Goal: Information Seeking & Learning: Learn about a topic

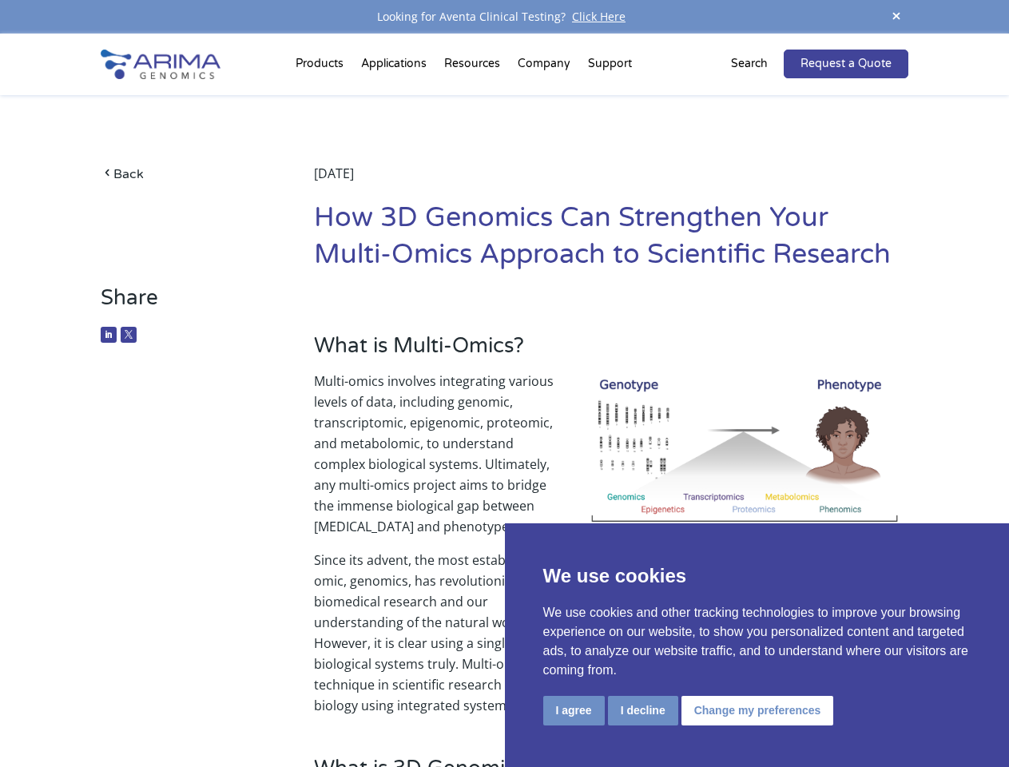
click at [504, 384] on p "Multi-omics involves integrating various levels of data, including genomic, tra…" at bounding box center [611, 460] width 595 height 179
click at [574, 710] on button "I agree" at bounding box center [574, 711] width 62 height 30
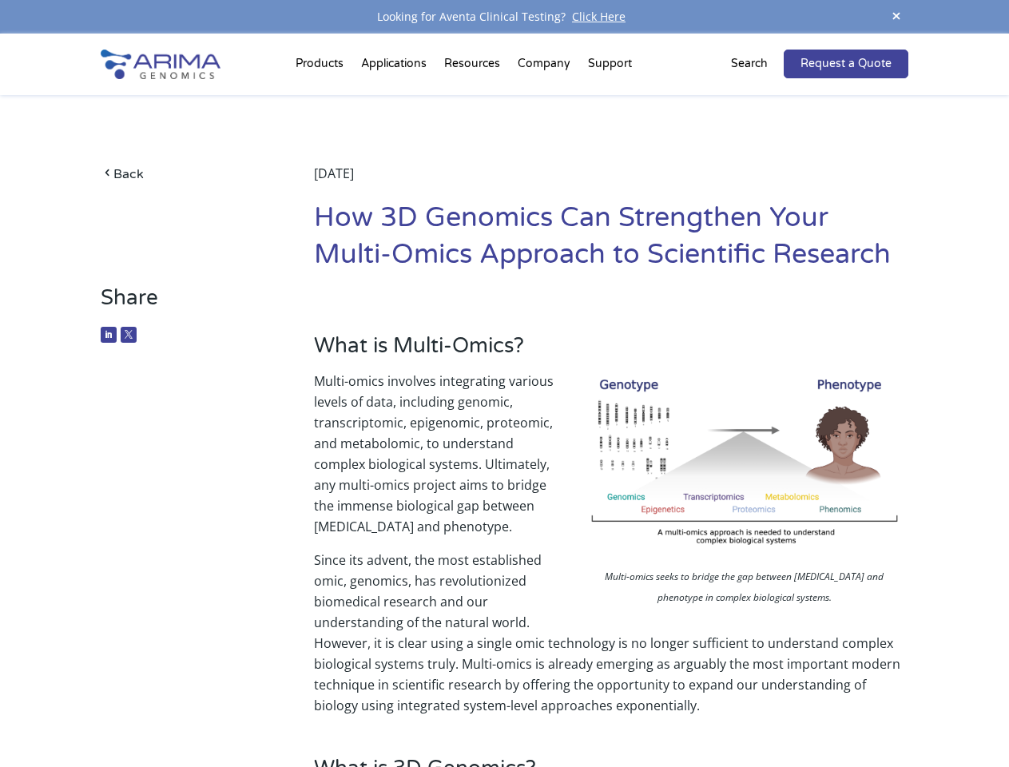
click at [643, 710] on p "Since its advent, the most established omic, genomics, has revolutionized biome…" at bounding box center [611, 633] width 595 height 166
click at [755, 710] on p "Since its advent, the most established omic, genomics, has revolutionized biome…" at bounding box center [611, 633] width 595 height 166
click at [897, 17] on span at bounding box center [897, 17] width 24 height 22
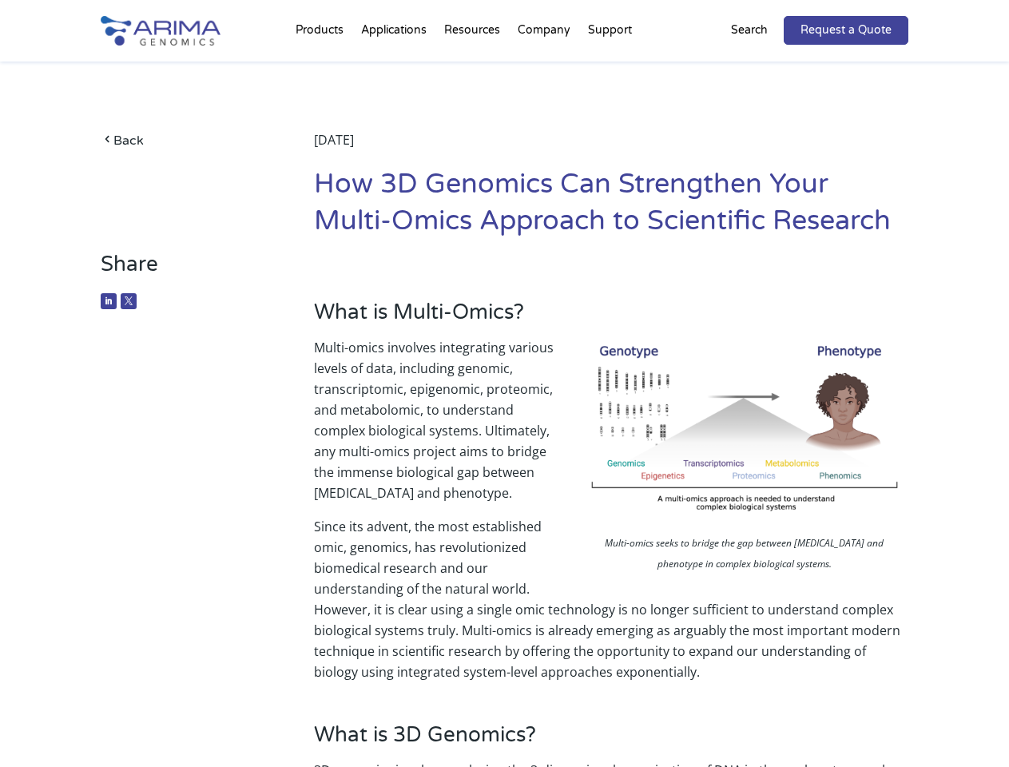
click at [504, 400] on p "Multi-omics involves integrating various levels of data, including genomic, tra…" at bounding box center [611, 426] width 595 height 179
click at [322, 67] on div "Back [DATE] How 3D Genomics Can Strengthen Your Multi-Omics Approach to Scienti…" at bounding box center [504, 157] width 807 height 190
click at [474, 67] on div "Back [DATE] How 3D Genomics Can Strengthen Your Multi-Omics Approach to Scienti…" at bounding box center [504, 157] width 807 height 190
click at [545, 67] on div "Back [DATE] How 3D Genomics Can Strengthen Your Multi-Omics Approach to Scienti…" at bounding box center [504, 157] width 807 height 190
click at [610, 67] on div "Back [DATE] How 3D Genomics Can Strengthen Your Multi-Omics Approach to Scienti…" at bounding box center [504, 157] width 807 height 190
